Goal: Find specific page/section: Find specific page/section

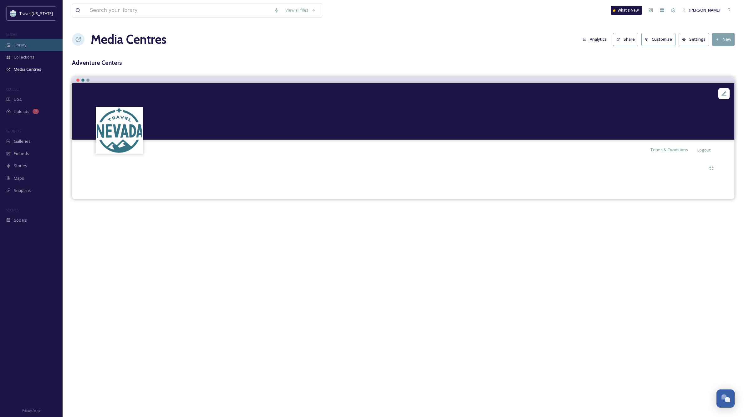
click at [21, 46] on span "Library" at bounding box center [20, 45] width 13 height 6
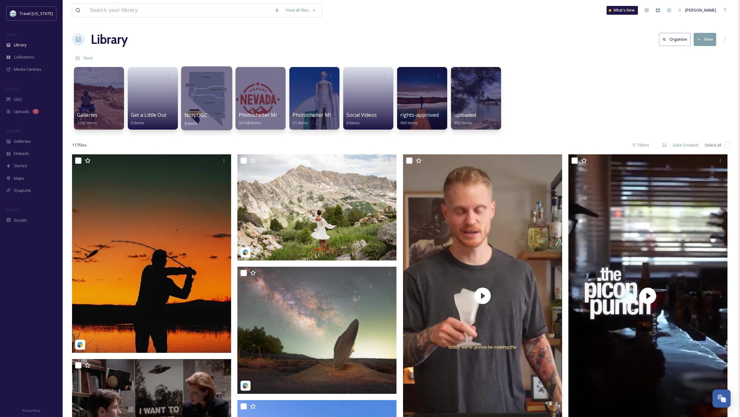
click at [198, 91] on div at bounding box center [206, 98] width 51 height 64
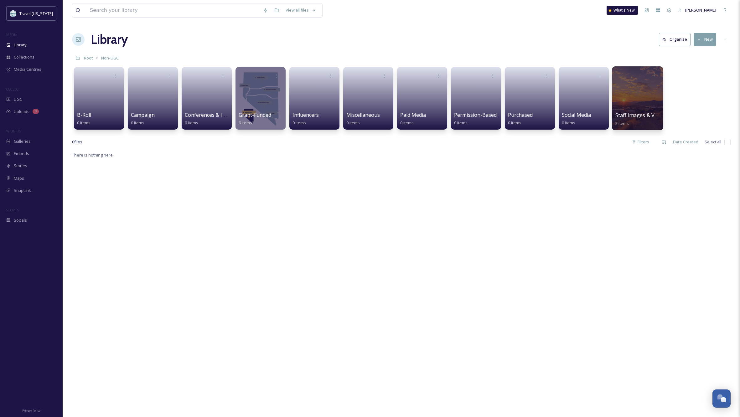
click at [642, 103] on div at bounding box center [637, 98] width 51 height 64
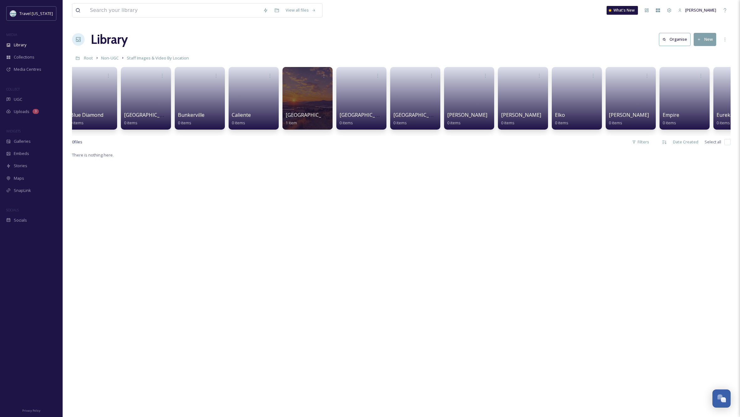
scroll to position [0, 332]
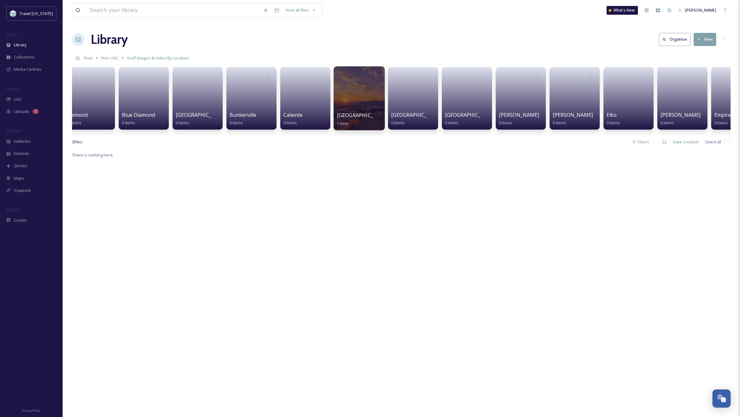
click at [354, 95] on div at bounding box center [358, 98] width 51 height 64
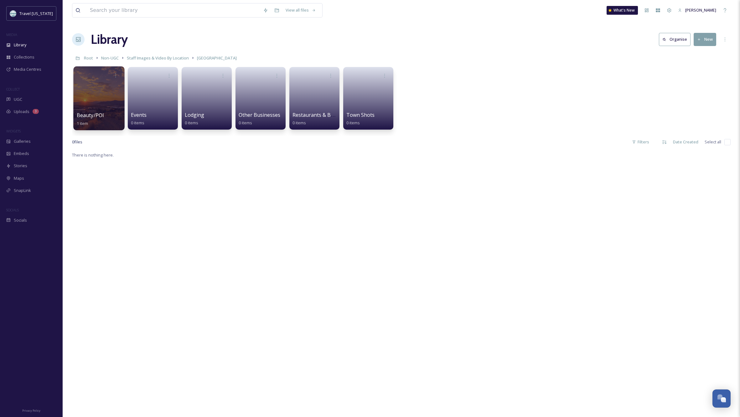
click at [96, 100] on div at bounding box center [98, 98] width 51 height 64
click at [151, 101] on link at bounding box center [153, 96] width 45 height 30
